Goal: Task Accomplishment & Management: Use online tool/utility

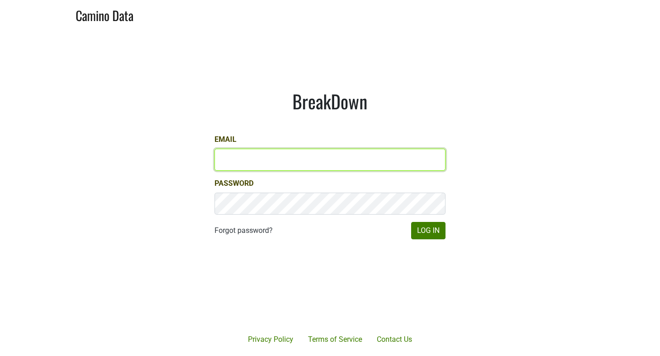
click at [271, 161] on input "Email" at bounding box center [329, 160] width 231 height 22
type input "d"
type input "katie@dallavallevineyards.com"
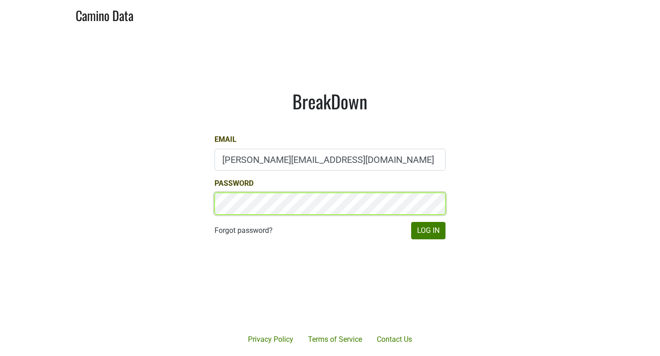
click at [411, 222] on button "Log In" at bounding box center [428, 230] width 34 height 17
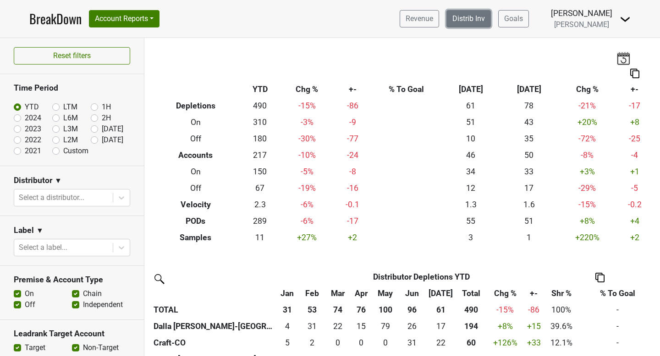
click at [491, 19] on link "Distrib Inv" at bounding box center [468, 18] width 44 height 17
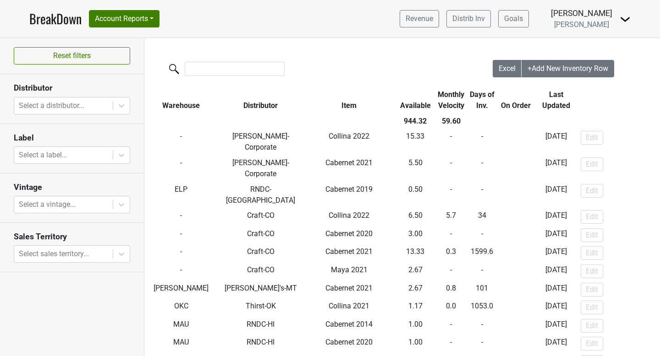
click at [234, 107] on th "Distributor" at bounding box center [260, 100] width 85 height 27
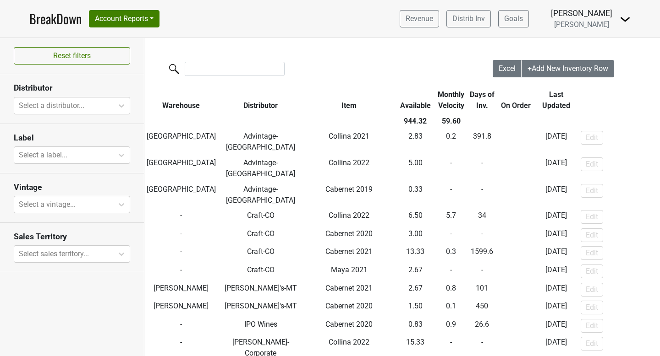
click at [301, 74] on div at bounding box center [318, 70] width 348 height 20
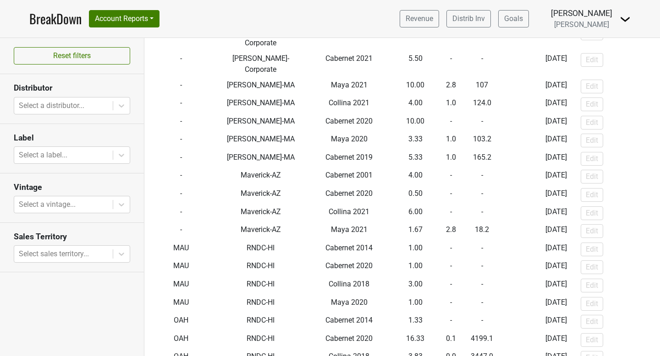
scroll to position [311, 0]
